Goal: Transaction & Acquisition: Obtain resource

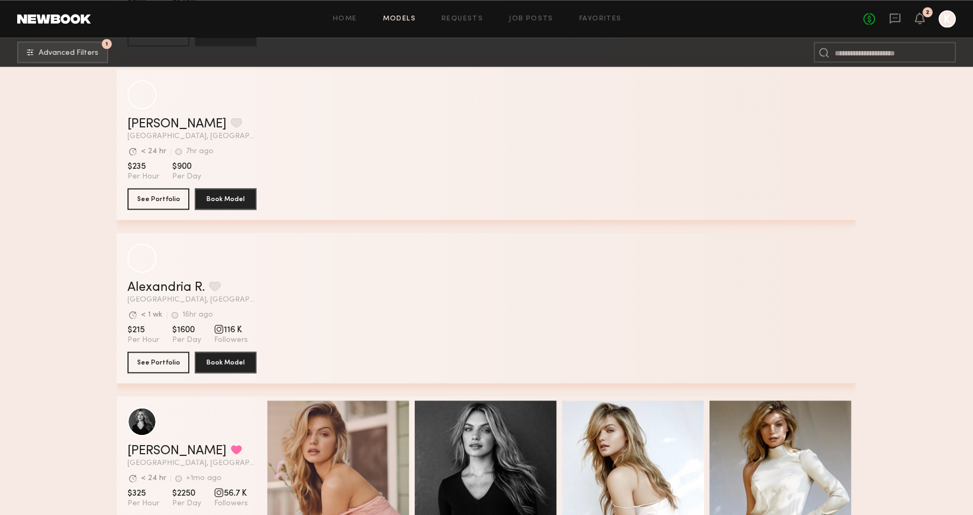
scroll to position [3122, 0]
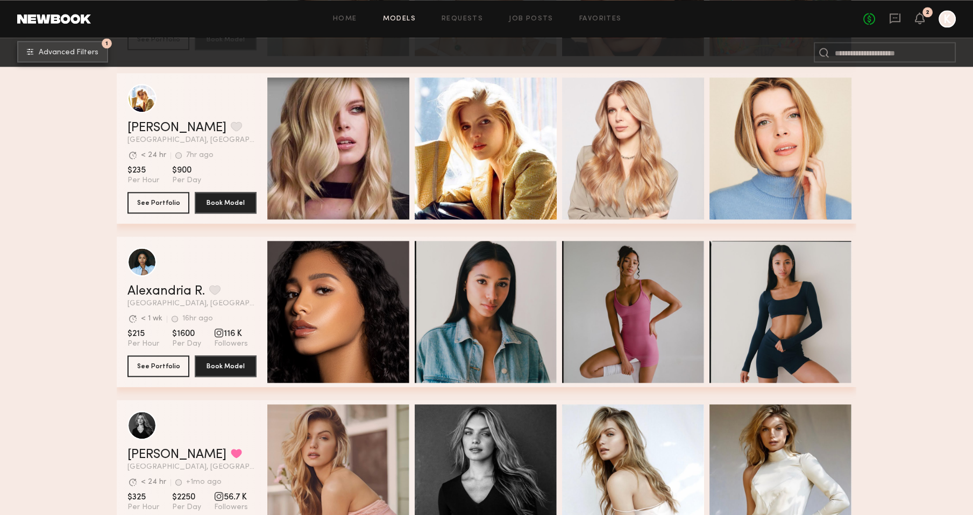
click at [79, 56] on button "1 Advanced Filters" at bounding box center [62, 52] width 91 height 22
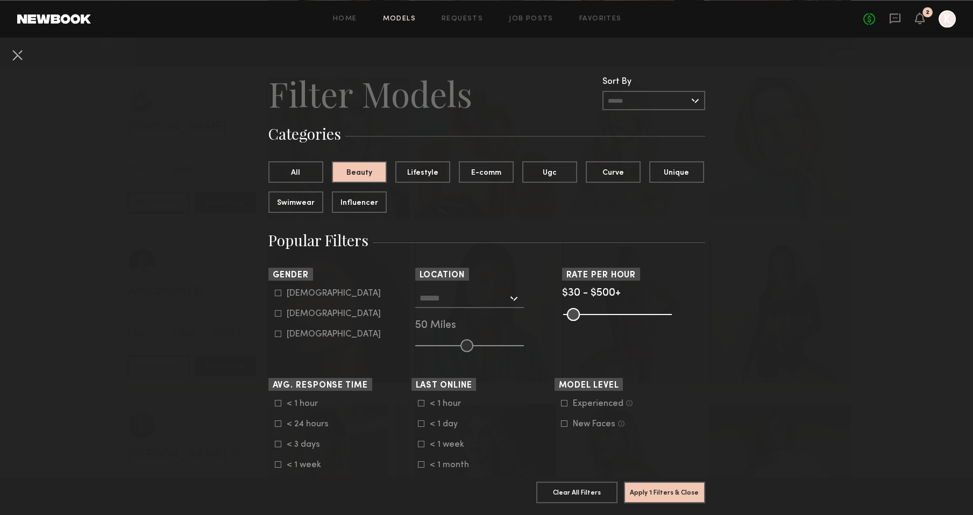
click at [492, 295] on input "text" at bounding box center [464, 298] width 88 height 18
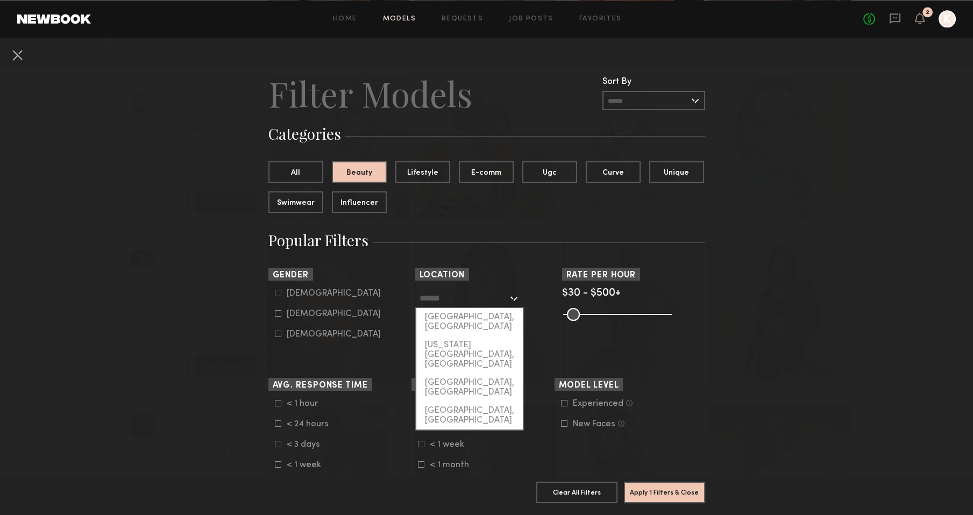
click at [466, 316] on div "[GEOGRAPHIC_DATA], [GEOGRAPHIC_DATA]" at bounding box center [469, 322] width 107 height 28
type input "**********"
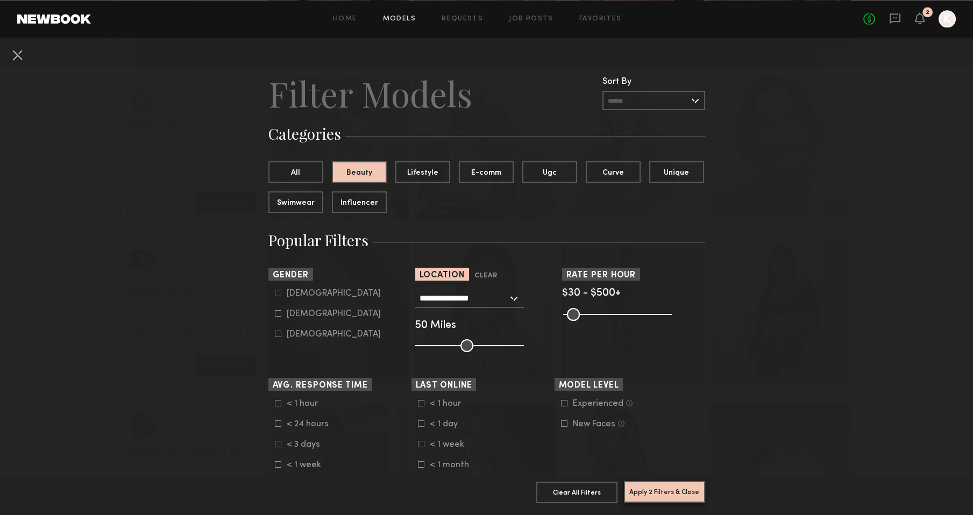
click at [677, 489] on button "Apply 2 Filters & Close" at bounding box center [664, 493] width 81 height 22
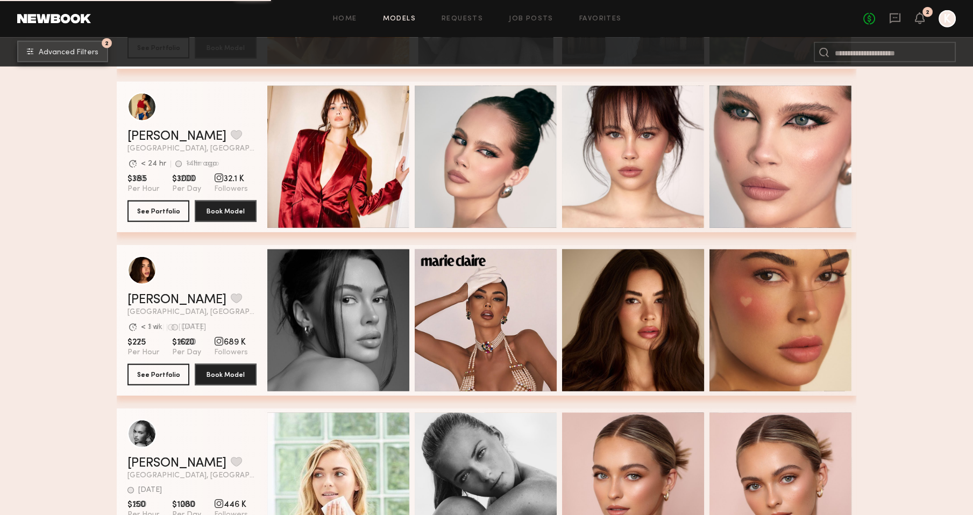
scroll to position [5568, 0]
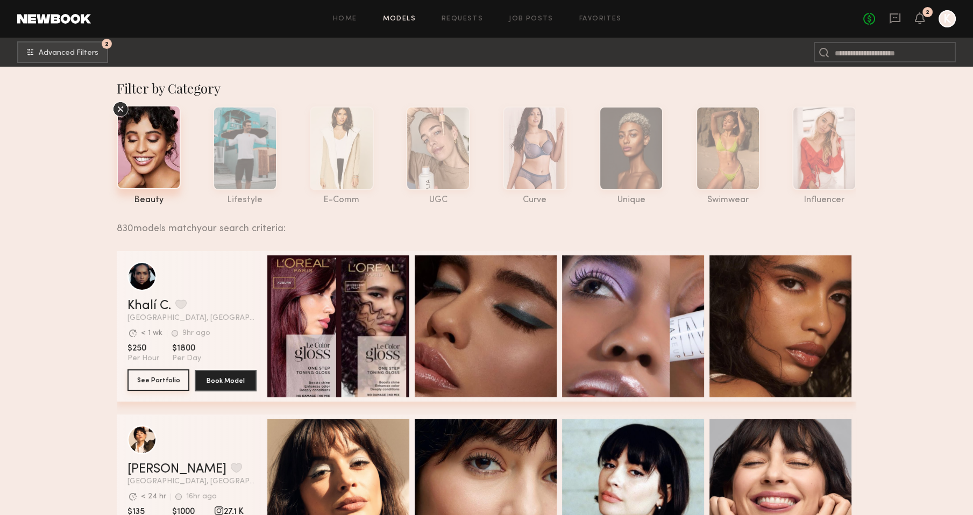
click at [171, 387] on button "See Portfolio" at bounding box center [159, 381] width 62 height 22
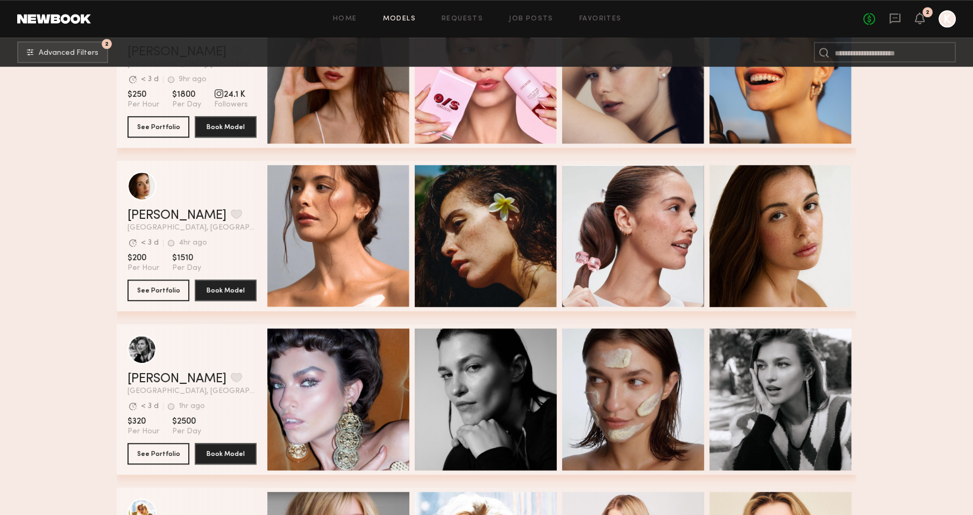
scroll to position [1836, 0]
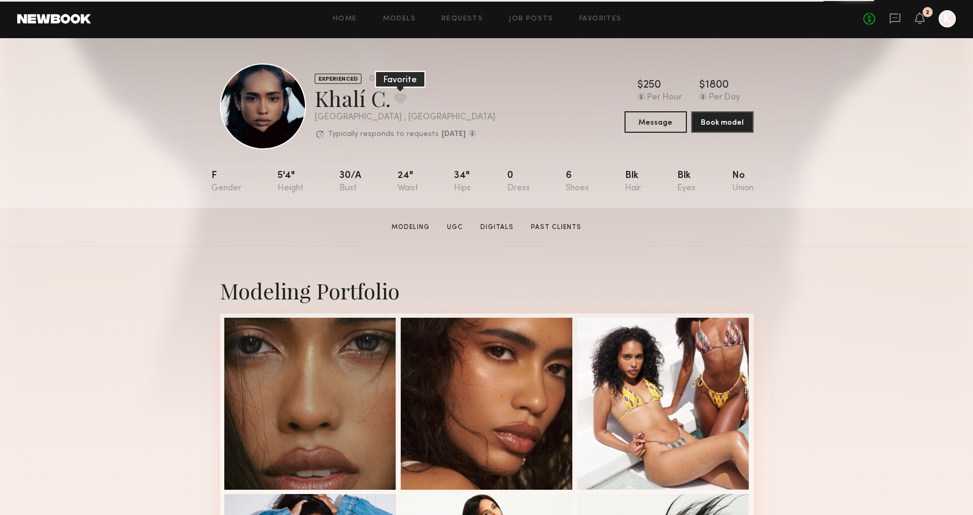
click at [399, 98] on button at bounding box center [400, 99] width 11 height 10
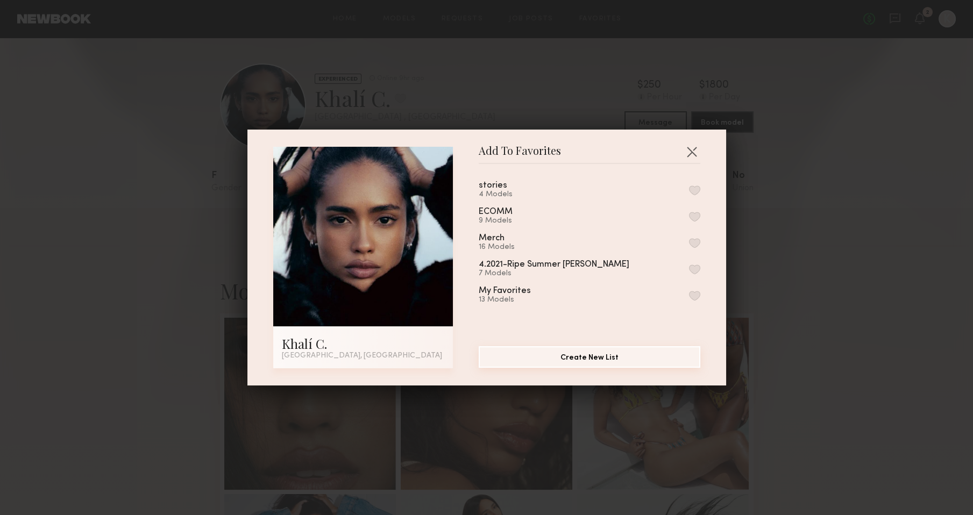
click at [588, 358] on button "Create New List" at bounding box center [590, 358] width 222 height 22
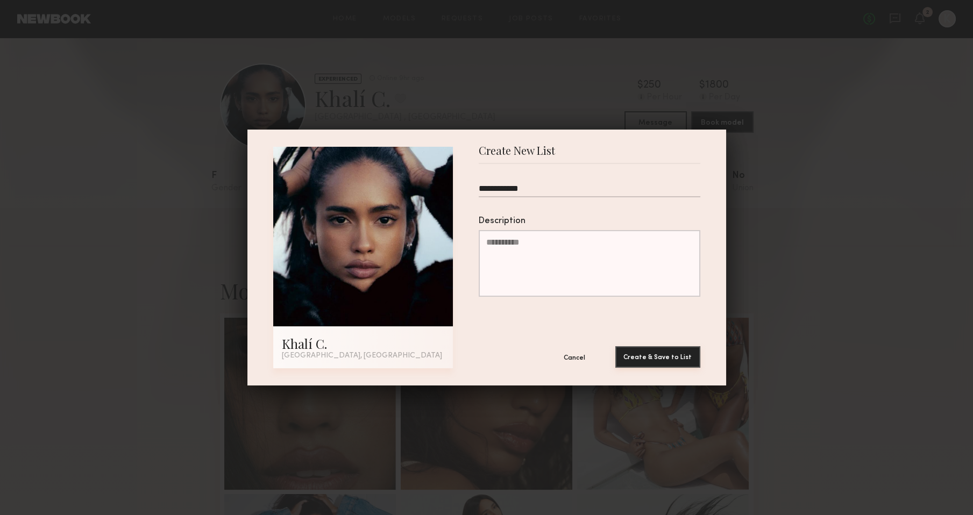
type input "**********"
click at [677, 362] on button "Create & Save to List" at bounding box center [658, 358] width 85 height 22
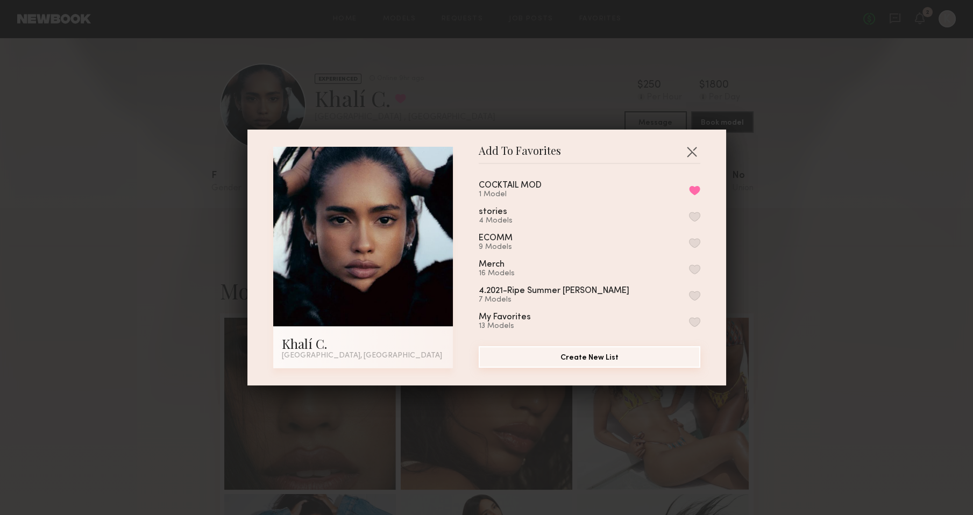
click at [568, 359] on button "Create New List" at bounding box center [590, 358] width 222 height 22
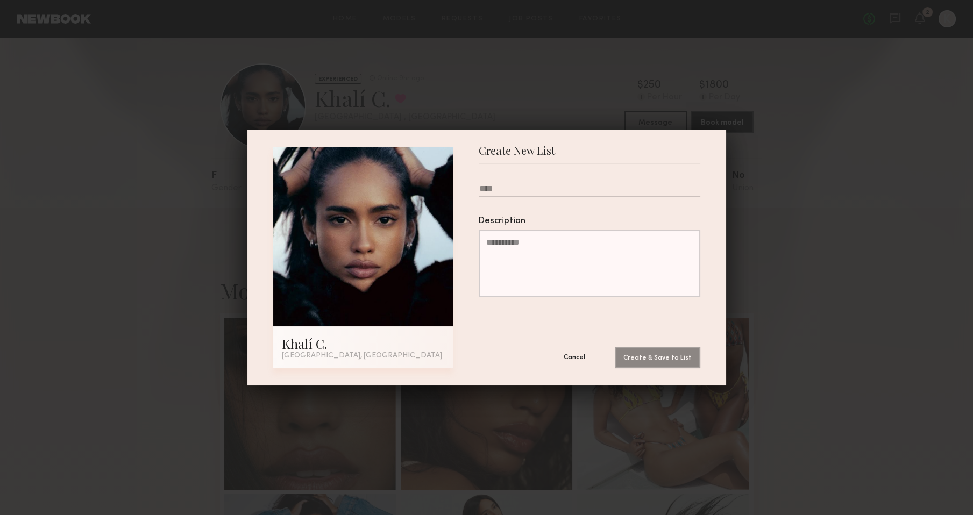
click at [573, 362] on button "Cancel" at bounding box center [574, 358] width 65 height 22
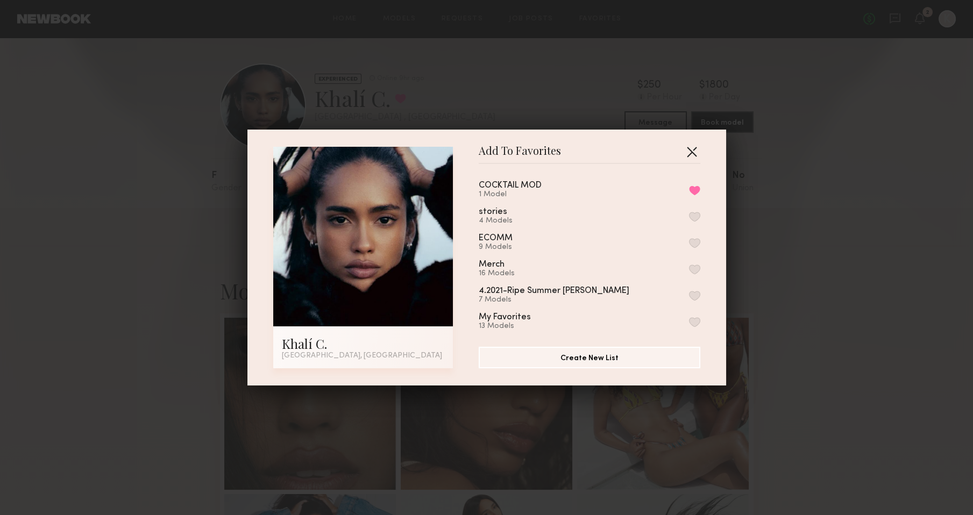
click at [689, 145] on button "button" at bounding box center [691, 151] width 17 height 17
